Goal: Navigation & Orientation: Understand site structure

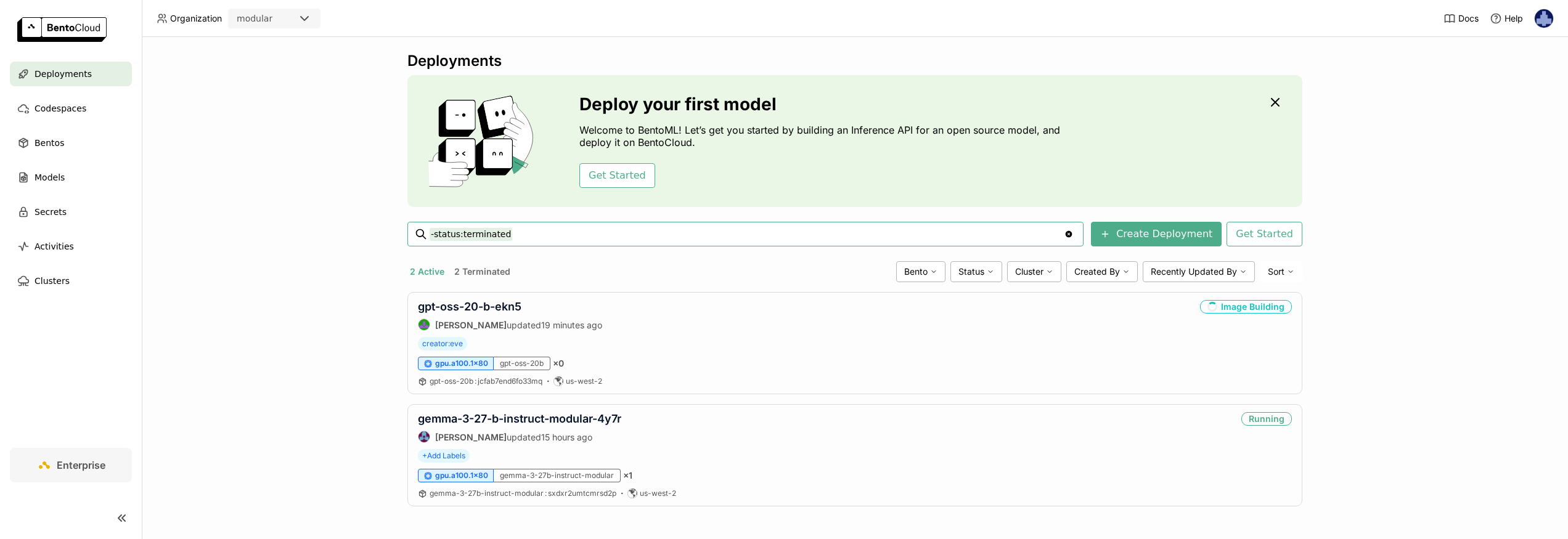
scroll to position [1, 0]
click at [72, 178] on div "Models" at bounding box center [71, 177] width 122 height 25
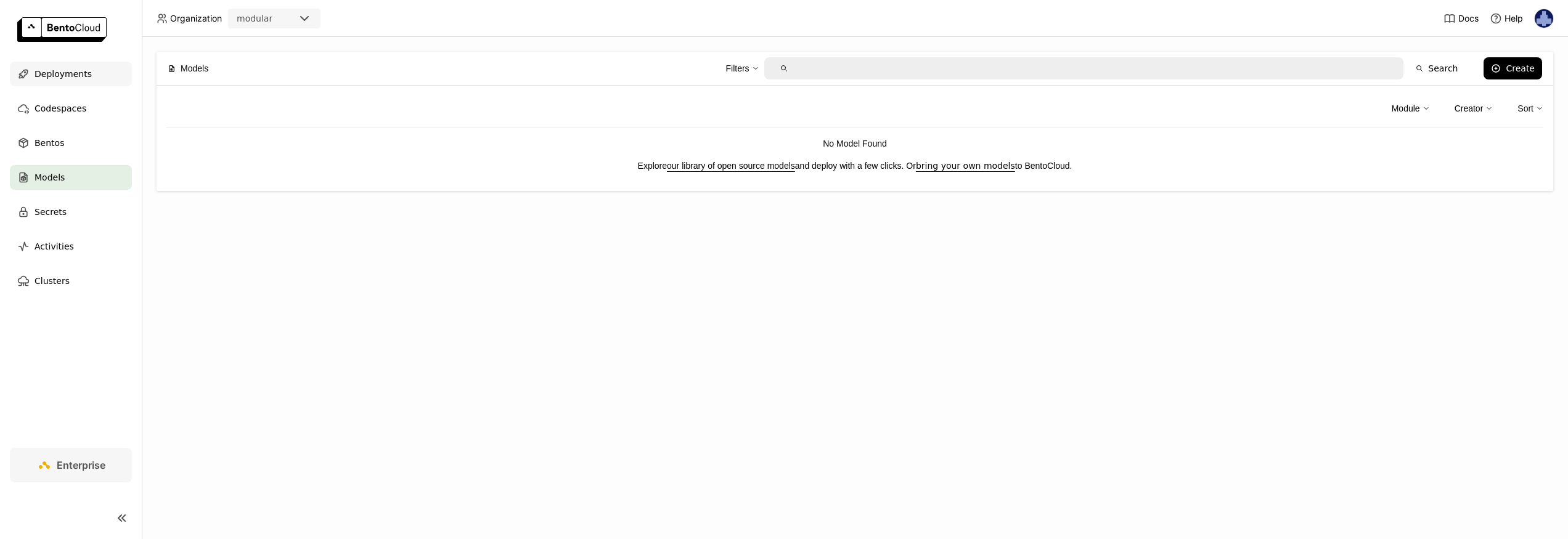
click at [76, 75] on span "Deployments" at bounding box center [63, 73] width 58 height 15
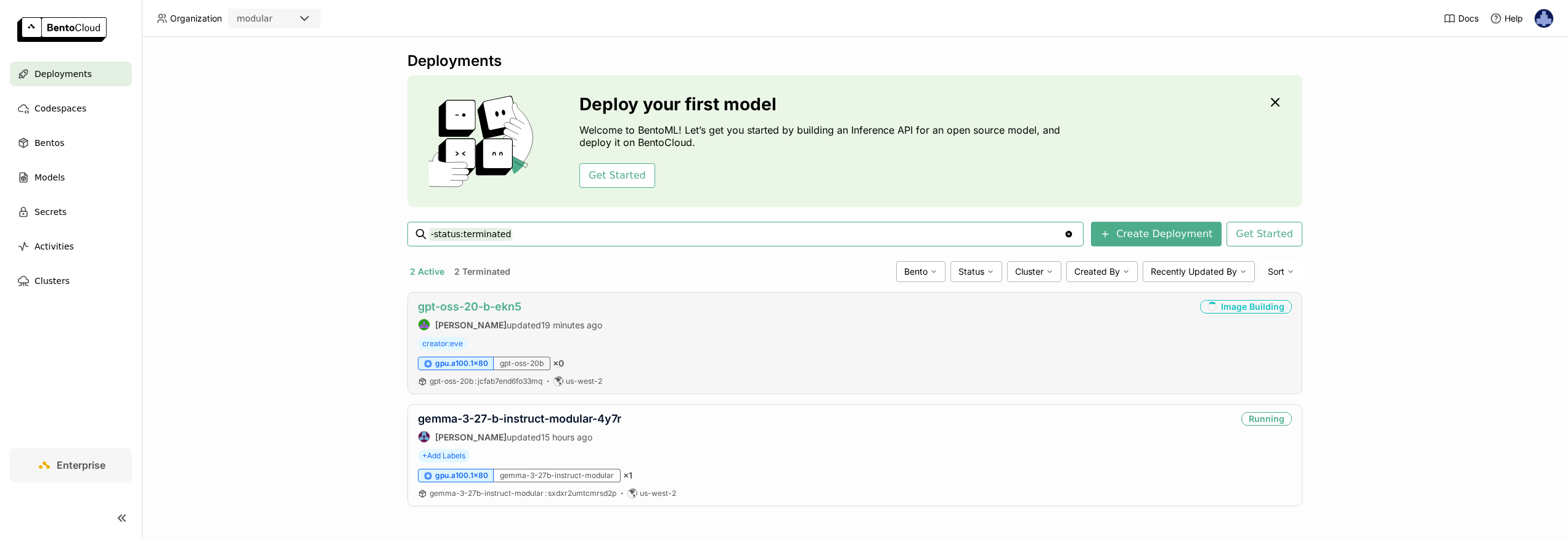
scroll to position [1, 0]
click at [553, 417] on link "gemma-3-27-b-instruct-modular-4y7r" at bounding box center [519, 418] width 203 height 13
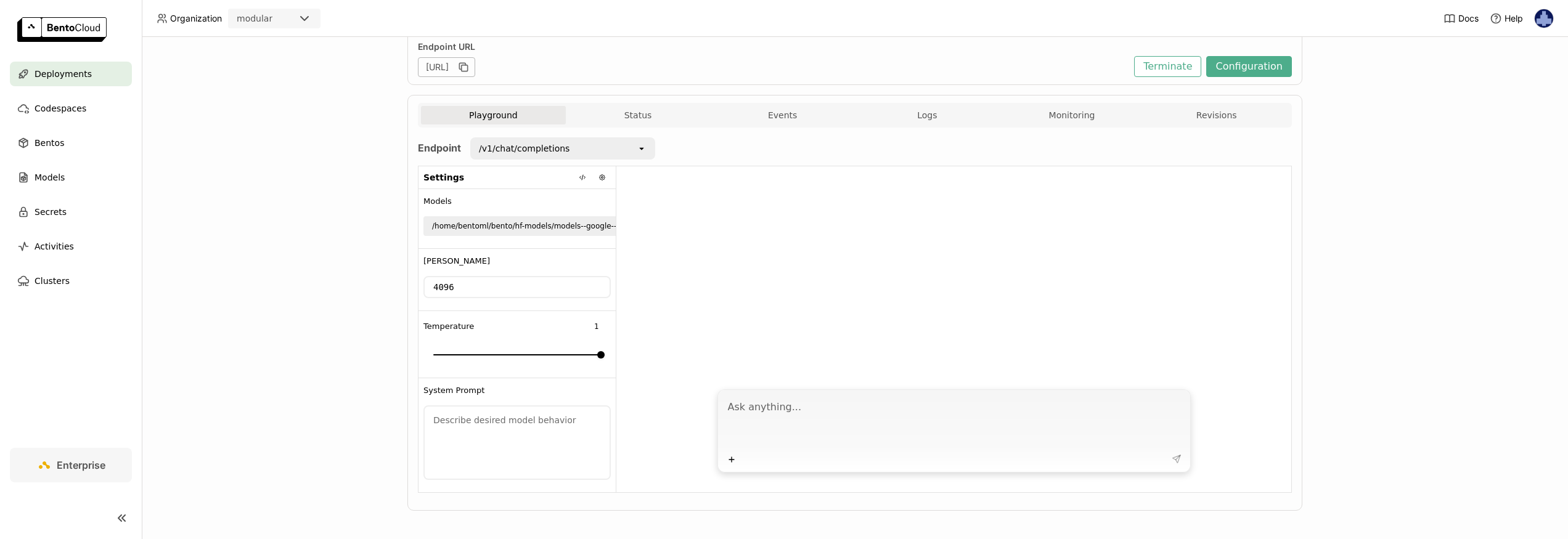
scroll to position [168, 0]
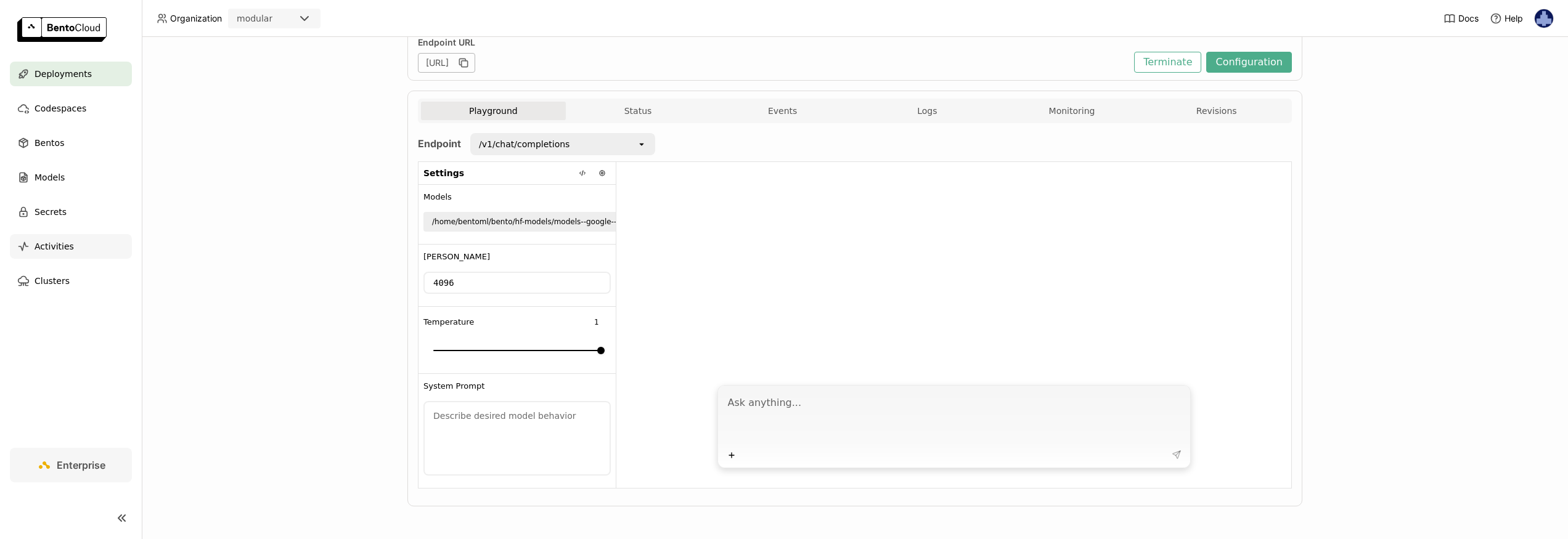
click at [58, 249] on span "Activities" at bounding box center [54, 247] width 39 height 15
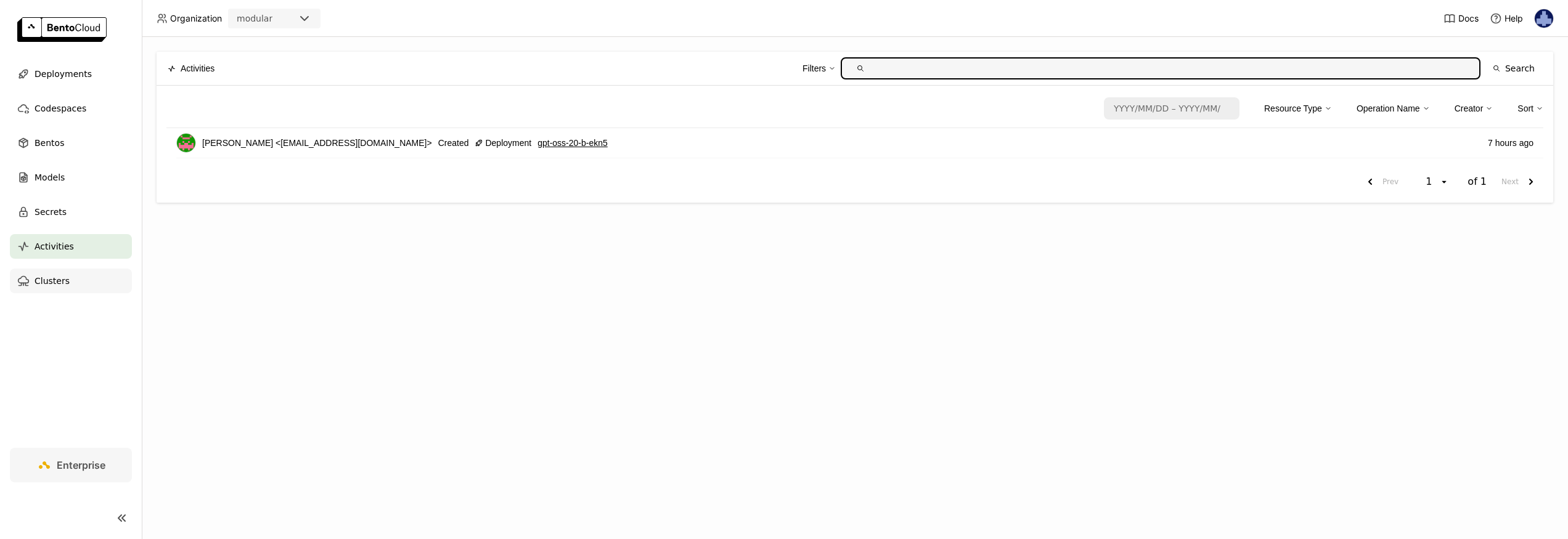
click at [55, 283] on span "Clusters" at bounding box center [52, 281] width 35 height 15
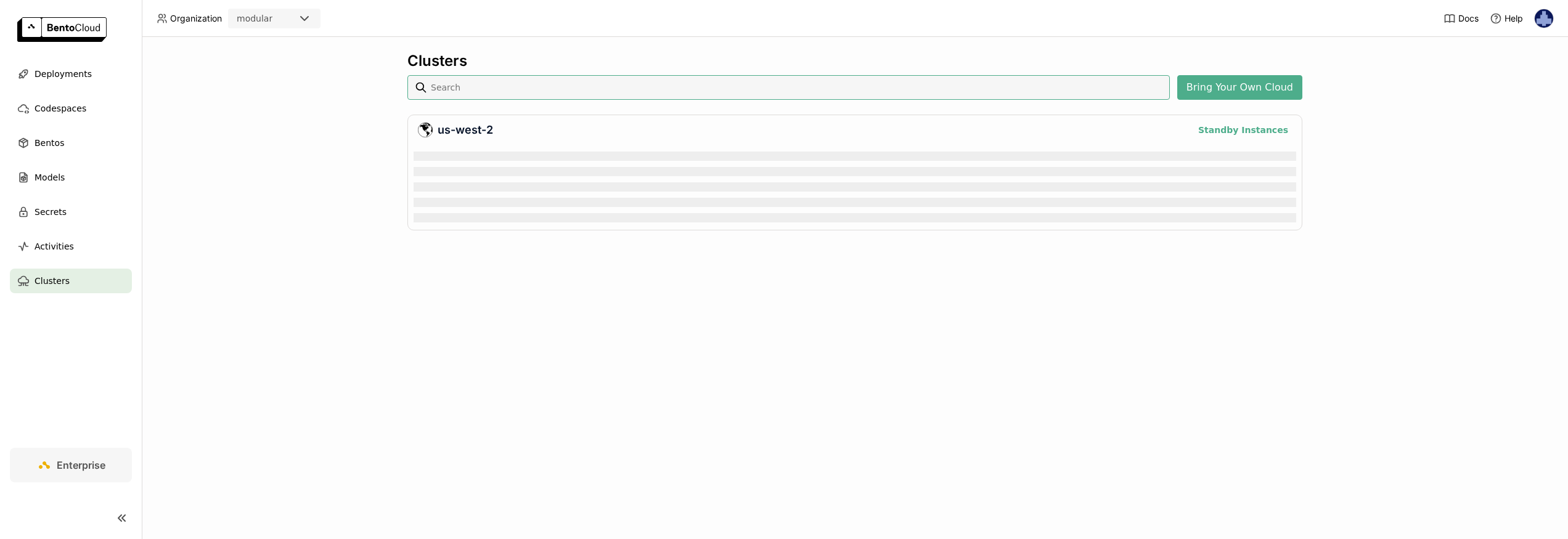
scroll to position [75, 878]
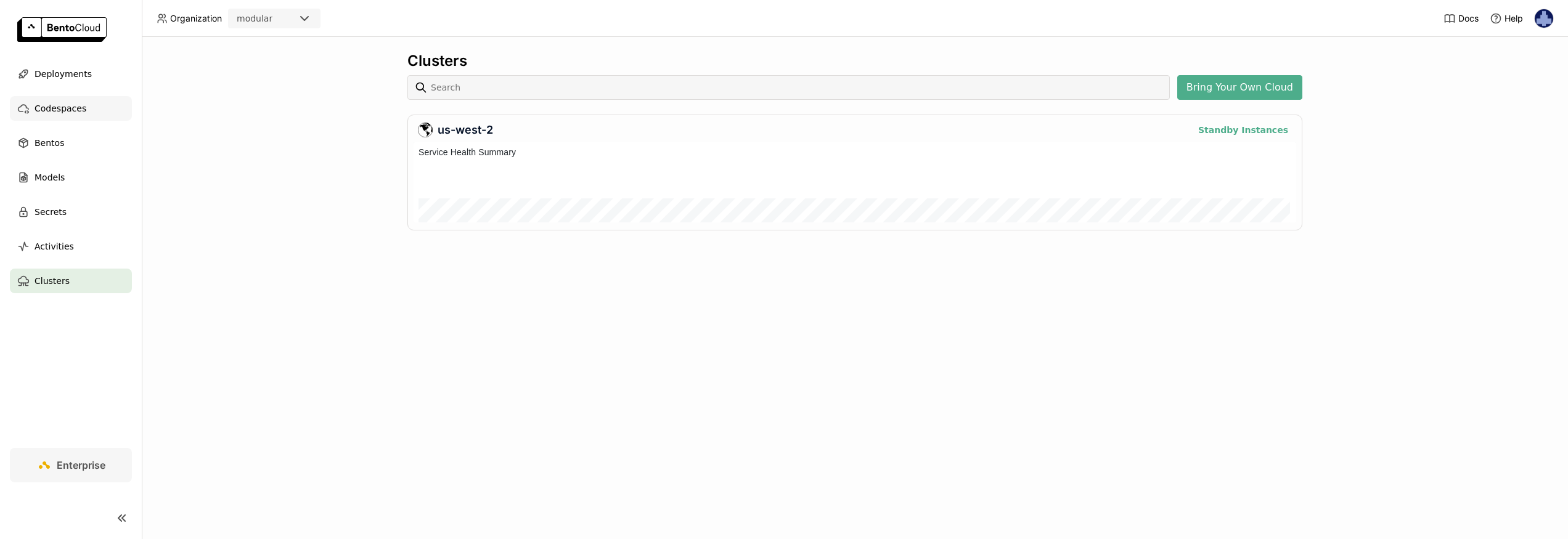
click at [79, 106] on span "Codespaces" at bounding box center [60, 108] width 52 height 15
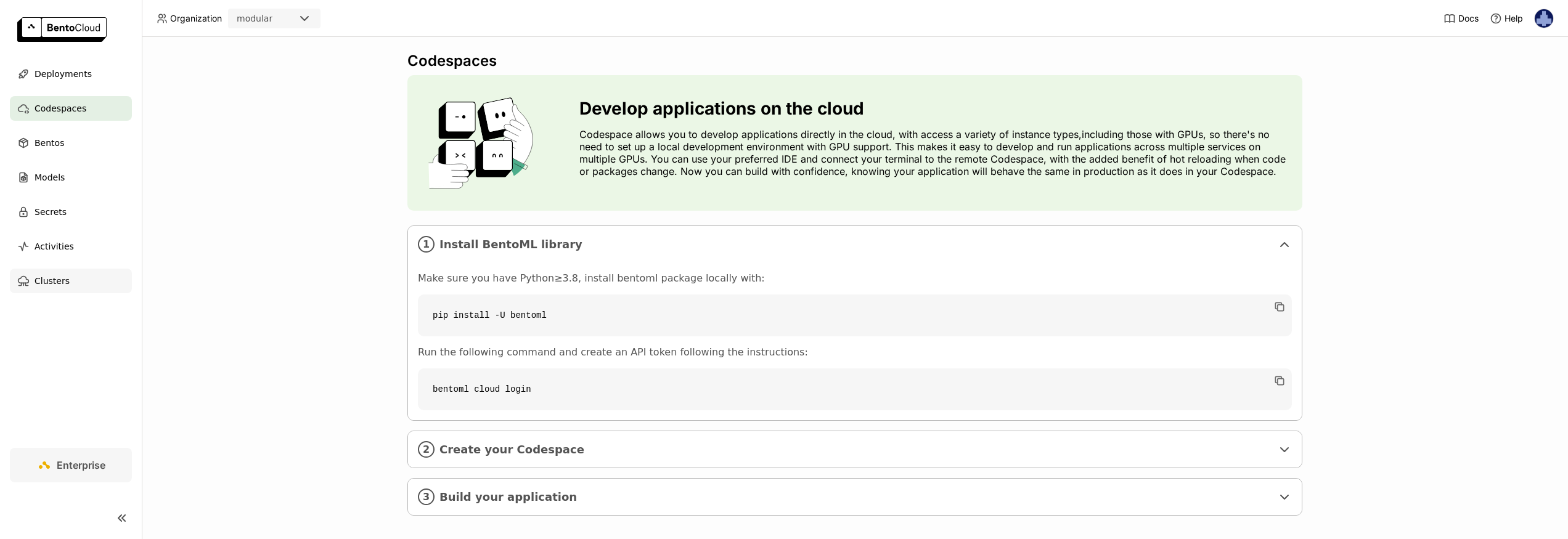
click at [58, 285] on span "Clusters" at bounding box center [52, 281] width 35 height 15
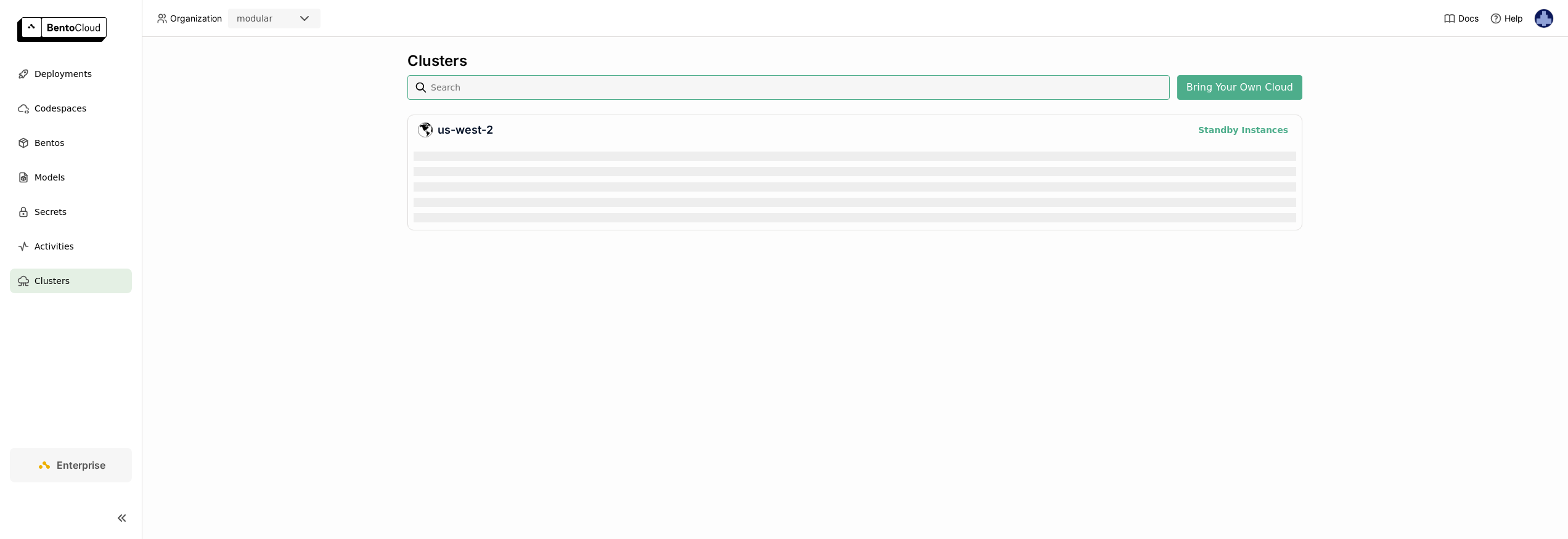
scroll to position [75, 878]
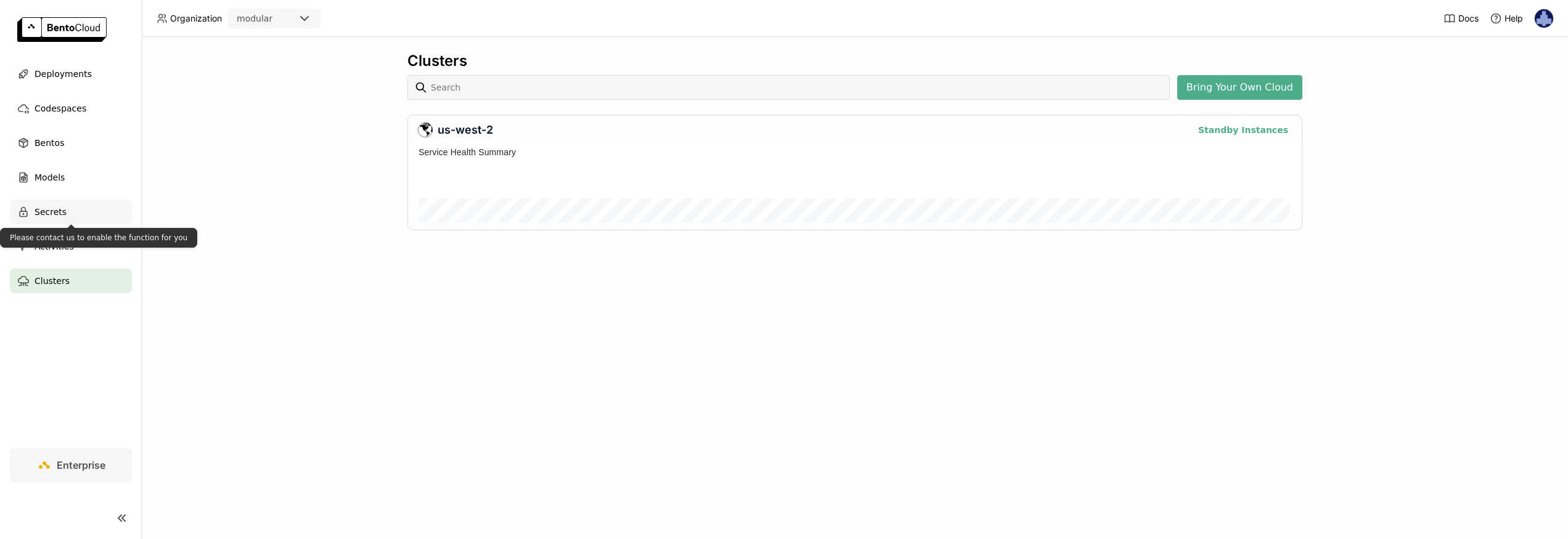
click at [50, 216] on span "Secrets" at bounding box center [50, 212] width 32 height 15
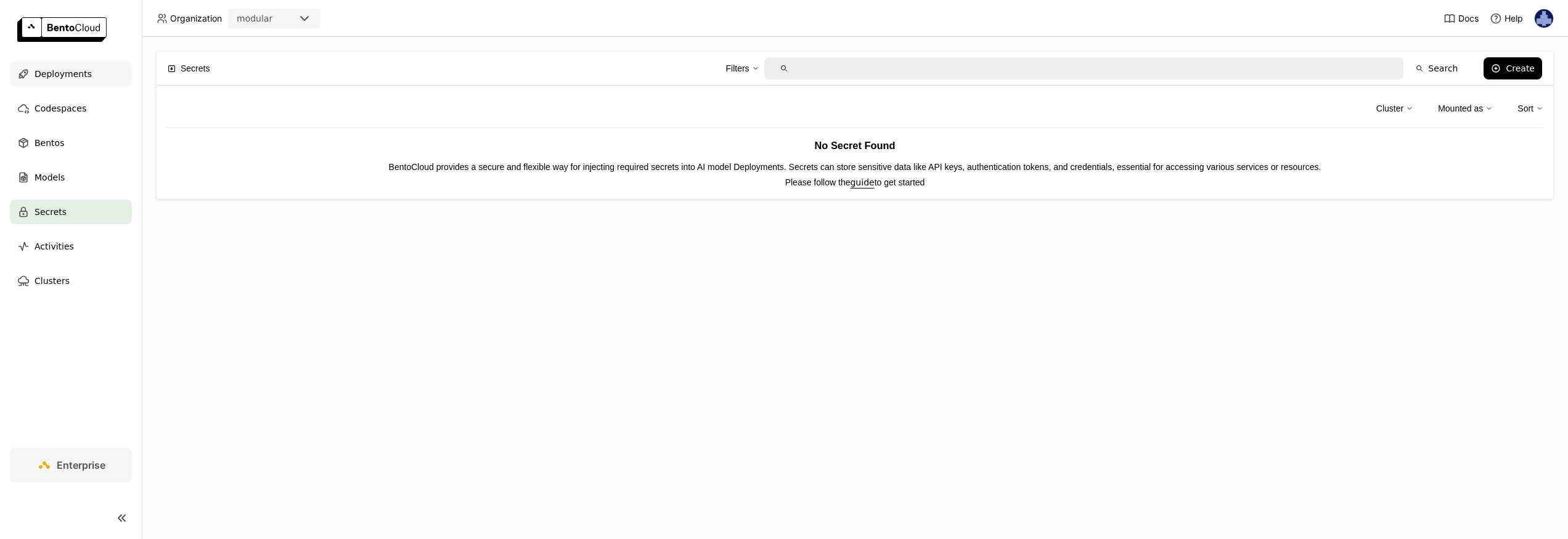
click at [52, 71] on span "Deployments" at bounding box center [63, 73] width 58 height 15
